Goal: Transaction & Acquisition: Purchase product/service

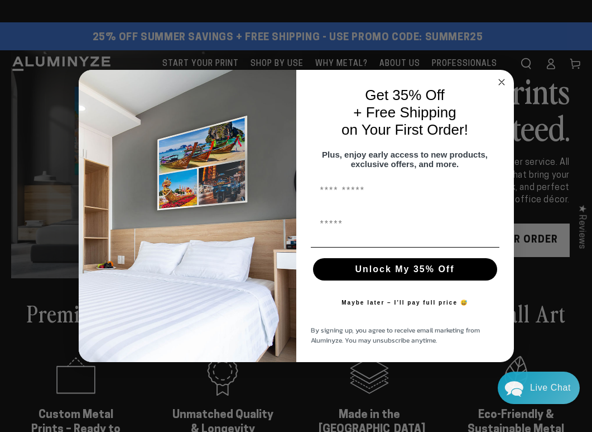
click at [120, 75] on circle "Close dialog" at bounding box center [501, 81] width 13 height 13
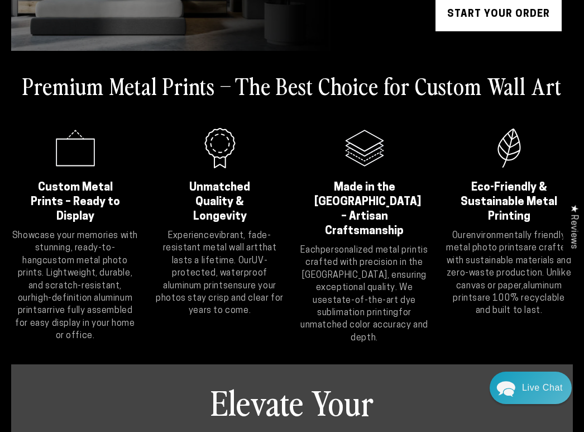
scroll to position [112, 0]
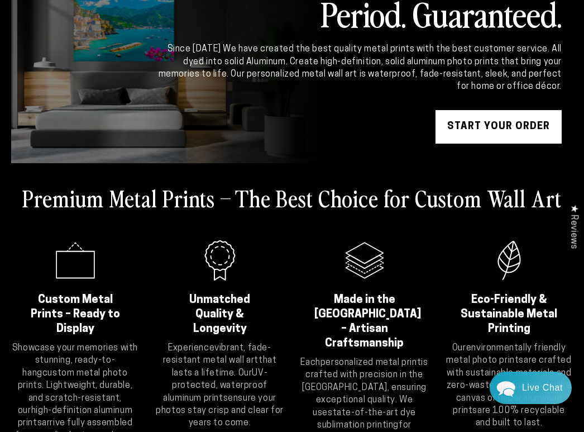
click at [120, 127] on link "START YOUR Order" at bounding box center [498, 126] width 126 height 33
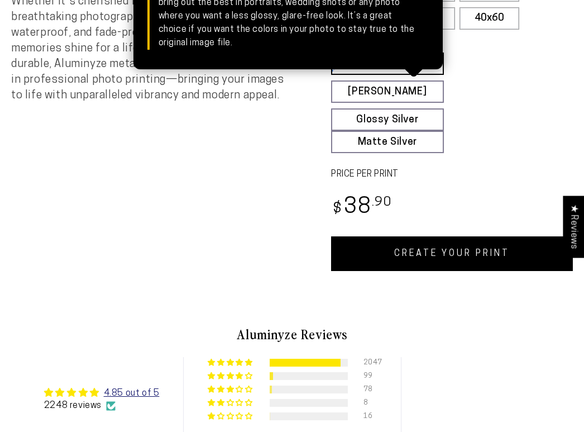
select select "**********"
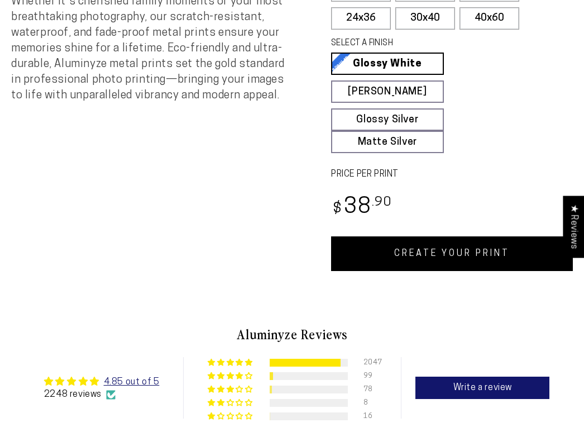
click at [466, 256] on link "CREATE YOUR PRINT" at bounding box center [452, 253] width 242 height 35
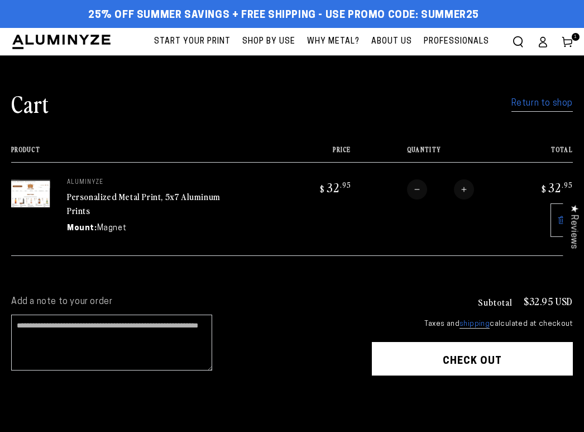
click at [474, 362] on button "Check out" at bounding box center [472, 358] width 201 height 33
